Goal: Check status: Check status

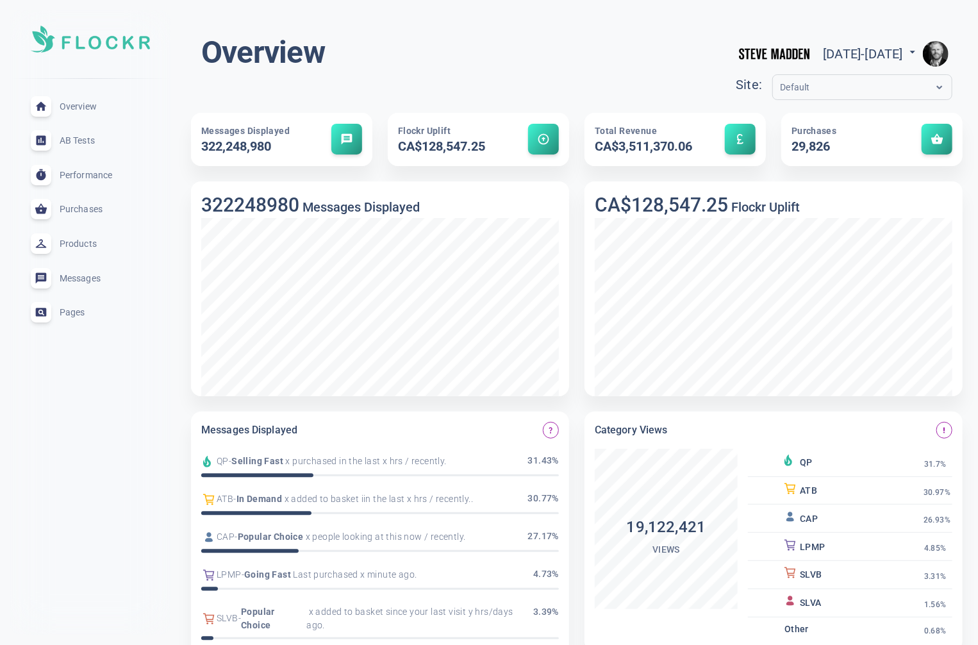
click at [892, 51] on span "[DATE] - [DATE]" at bounding box center [871, 53] width 96 height 15
select select "7"
select select "2025"
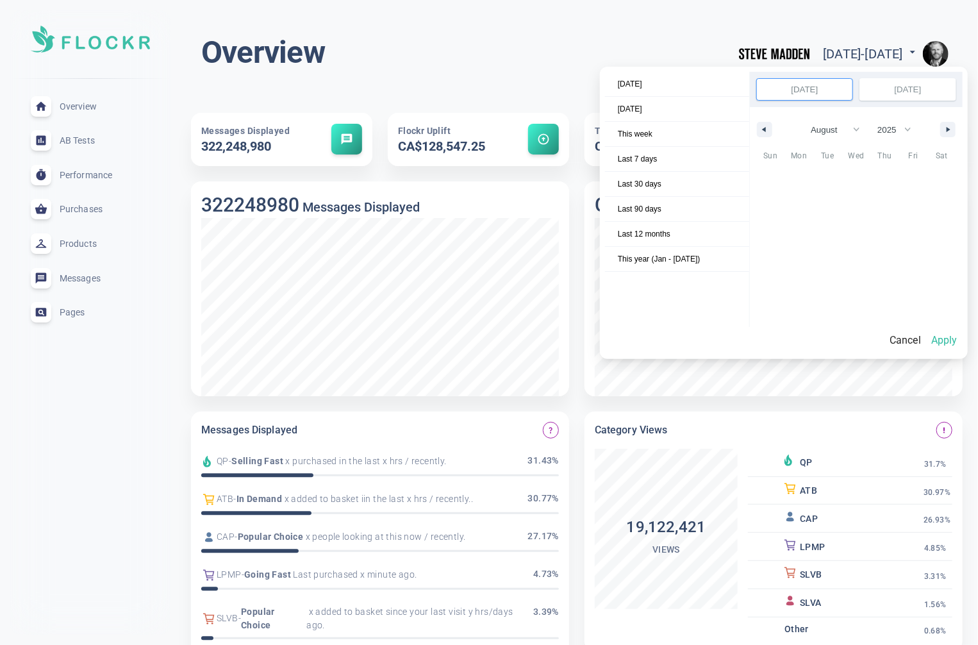
scroll to position [175637, 0]
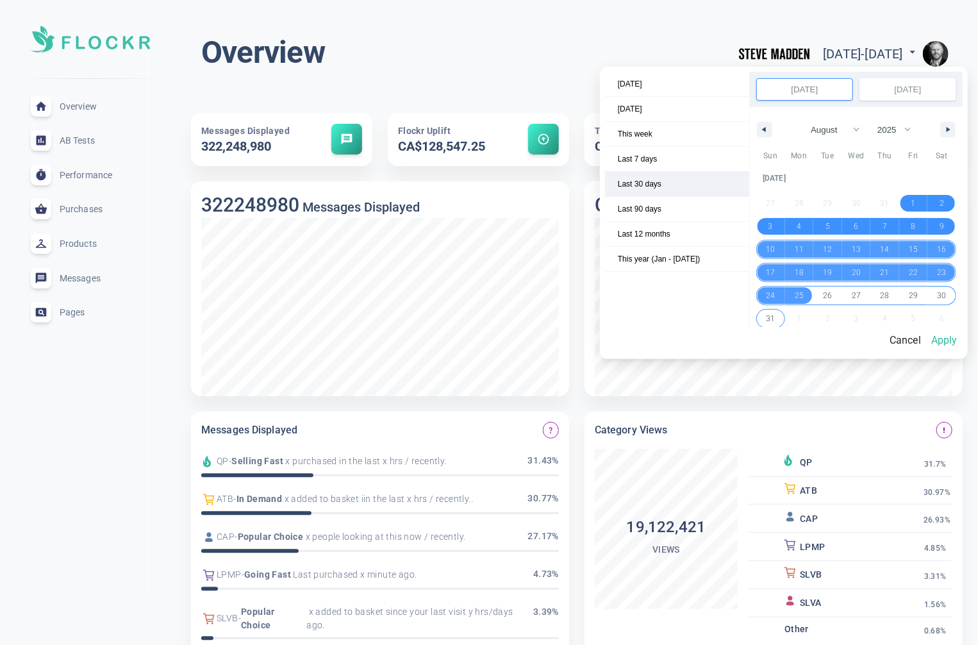
click at [644, 181] on span "Last 30 days" at bounding box center [677, 184] width 144 height 24
select select "7"
select select "2025"
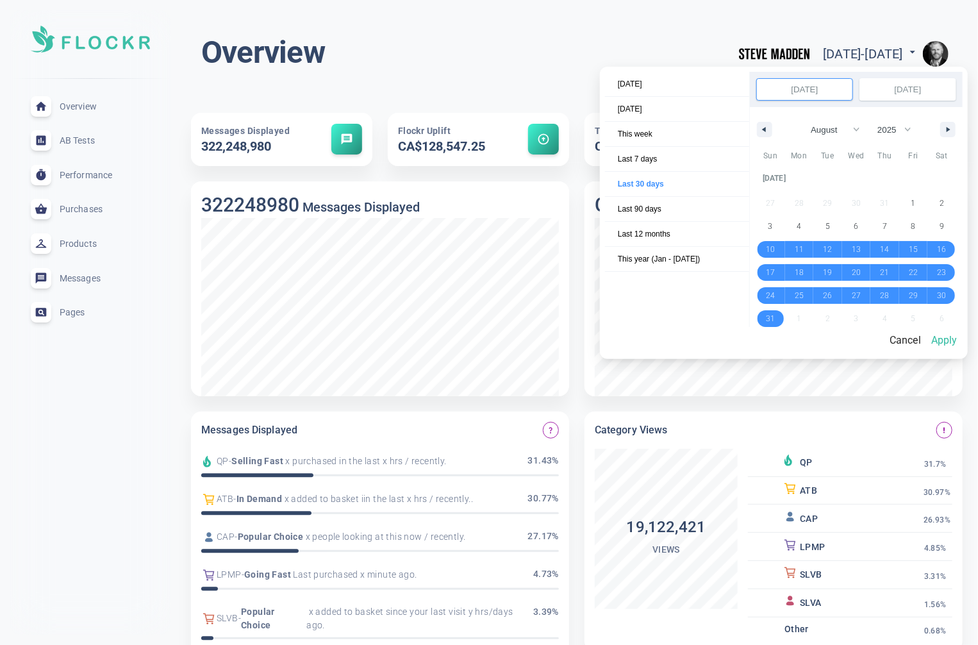
click at [950, 344] on button "Apply" at bounding box center [944, 340] width 37 height 27
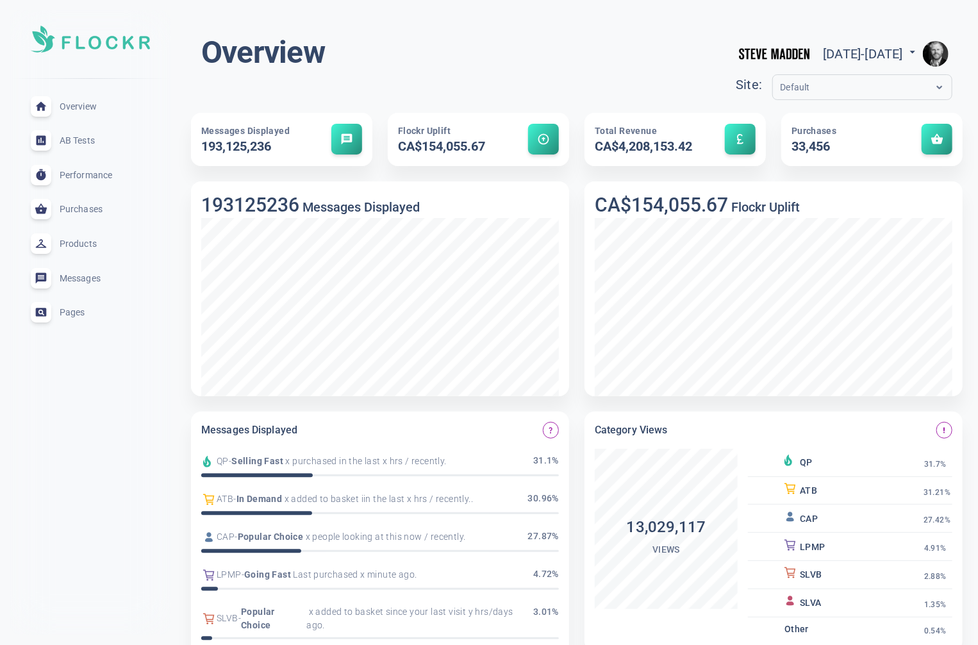
click at [96, 175] on span "Performance" at bounding box center [106, 175] width 92 height 0
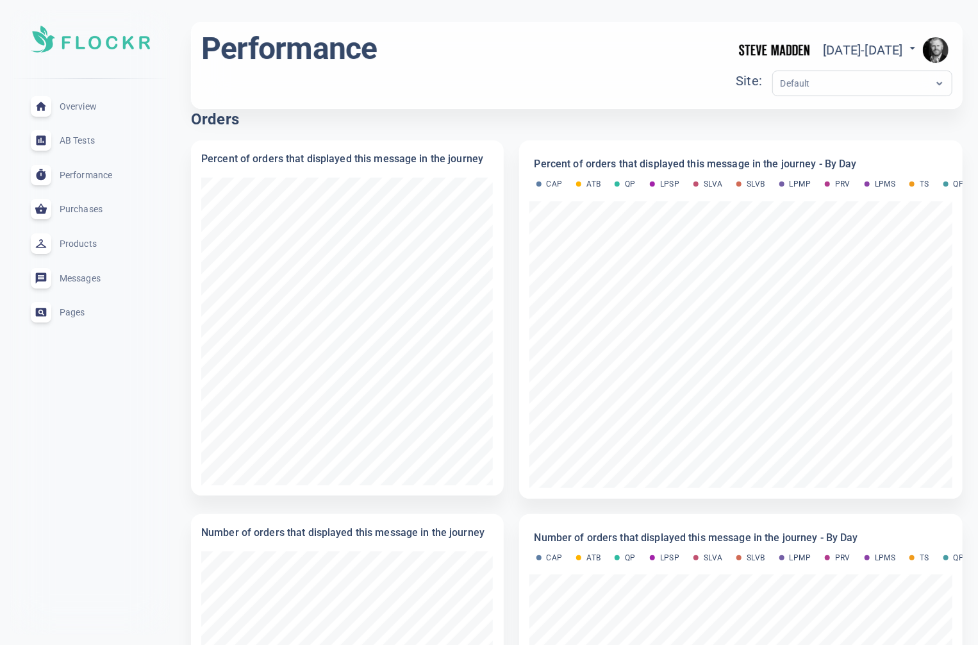
scroll to position [240, 0]
